Goal: Task Accomplishment & Management: Use online tool/utility

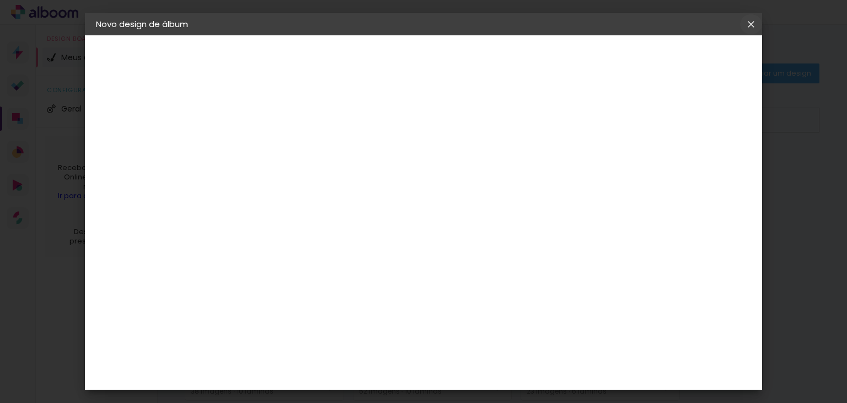
click at [749, 24] on iron-icon at bounding box center [751, 24] width 13 height 11
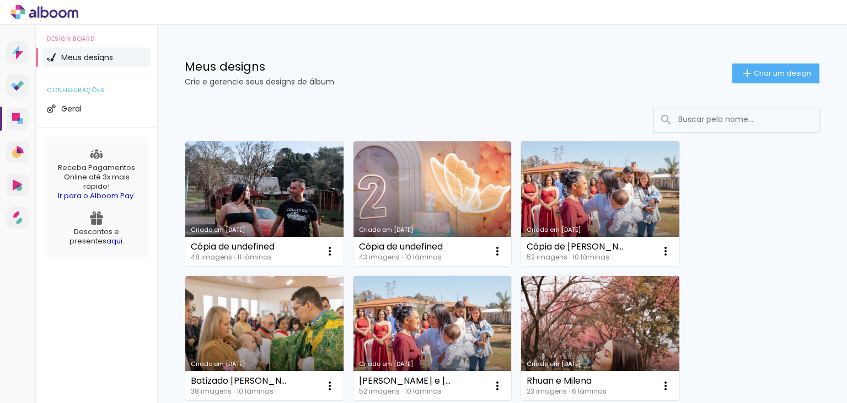
click at [473, 58] on div "Meus designs Crie e gerencie seus designs de álbum Criar um design" at bounding box center [502, 61] width 690 height 72
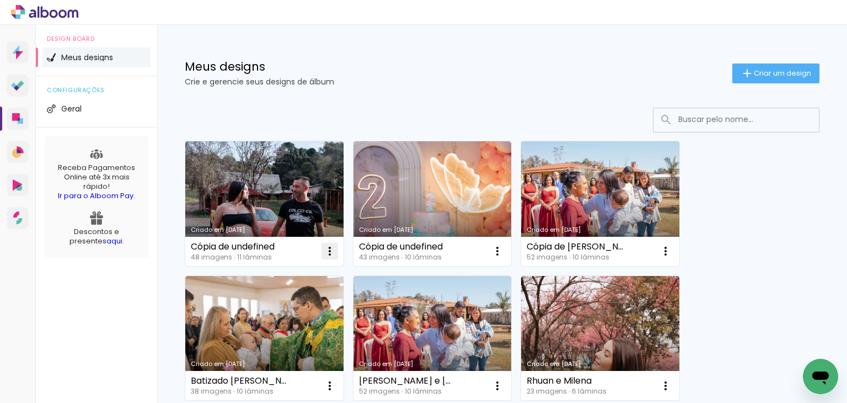
click at [325, 247] on iron-icon at bounding box center [329, 250] width 13 height 13
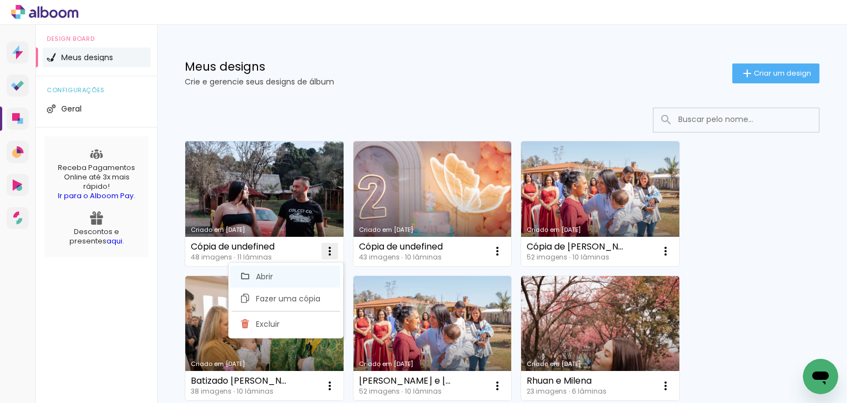
click at [287, 270] on paper-item "Abrir" at bounding box center [285, 276] width 110 height 22
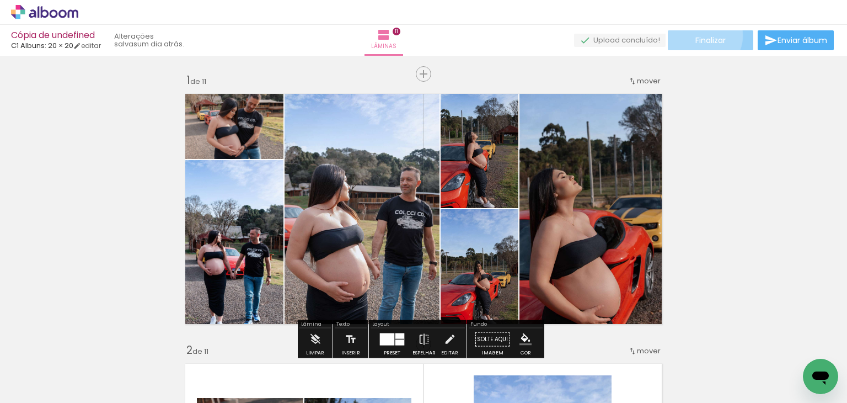
click at [699, 36] on span "Finalizar" at bounding box center [711, 40] width 30 height 8
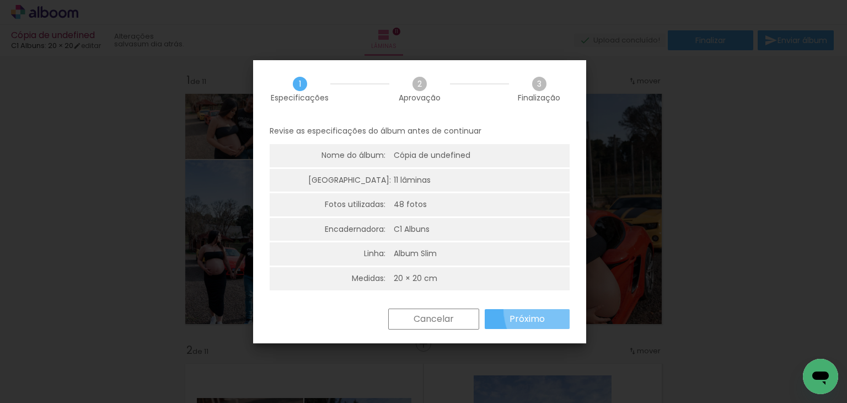
click at [561, 309] on paper-button "Próximo" at bounding box center [527, 319] width 85 height 20
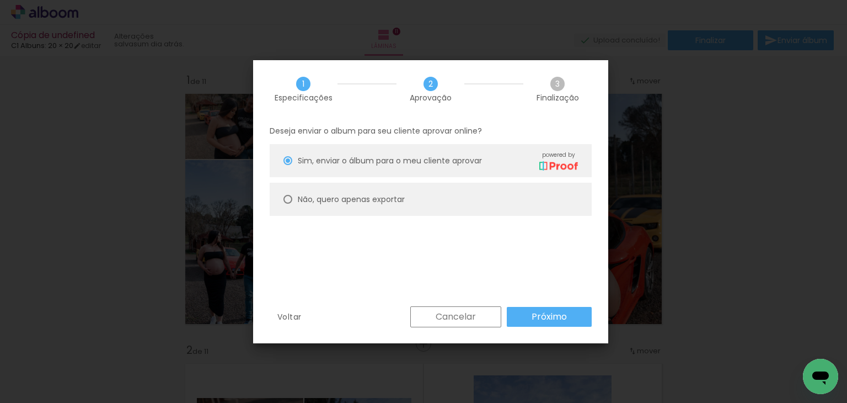
click at [0, 0] on slot "Próximo" at bounding box center [0, 0] width 0 height 0
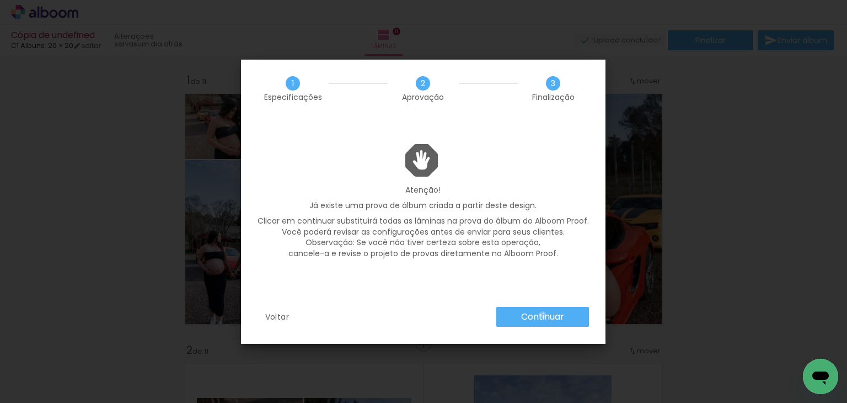
click at [0, 0] on slot "Continuar" at bounding box center [0, 0] width 0 height 0
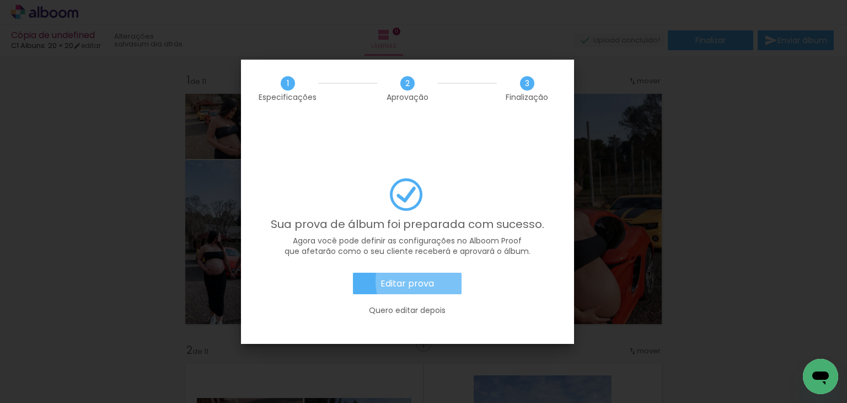
click at [0, 0] on slot "Editar prova" at bounding box center [0, 0] width 0 height 0
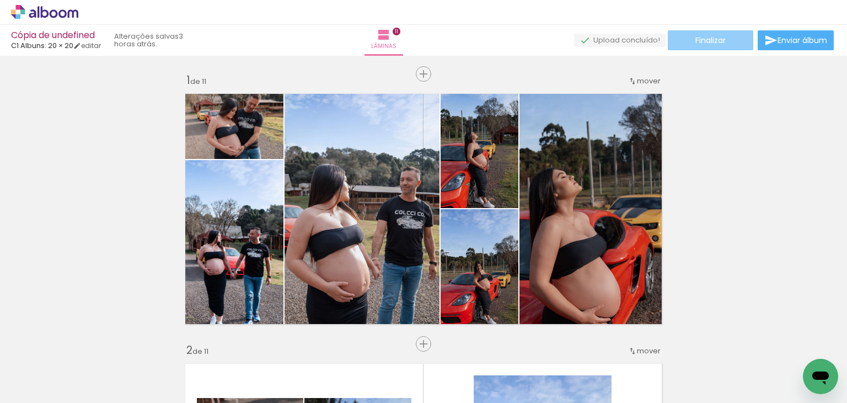
click at [729, 38] on paper-button "Finalizar" at bounding box center [711, 40] width 86 height 20
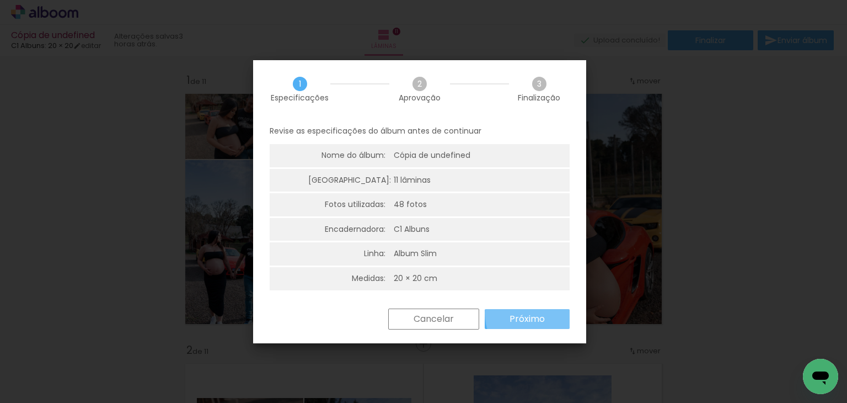
click at [0, 0] on slot "Próximo" at bounding box center [0, 0] width 0 height 0
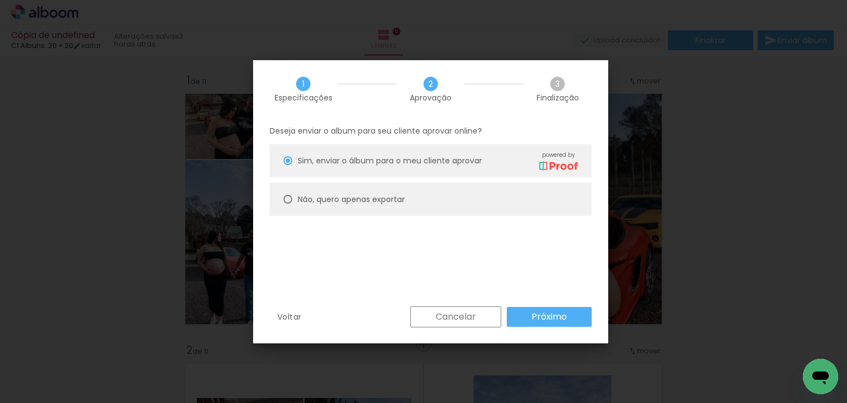
click at [448, 196] on paper-radio-button "Não, quero apenas exportar" at bounding box center [431, 199] width 322 height 33
type paper-radio-button "on"
click at [0, 0] on slot "Próximo" at bounding box center [0, 0] width 0 height 0
type input "Alta, 300 DPI"
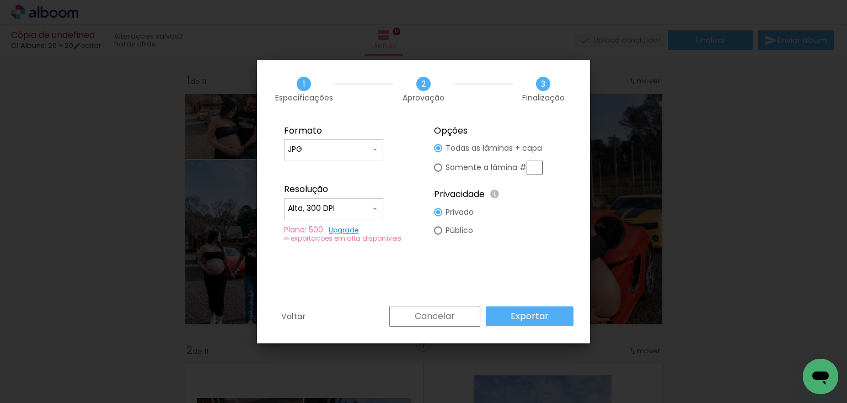
click at [552, 310] on paper-button "Exportar" at bounding box center [530, 316] width 88 height 20
